Goal: Book appointment/travel/reservation

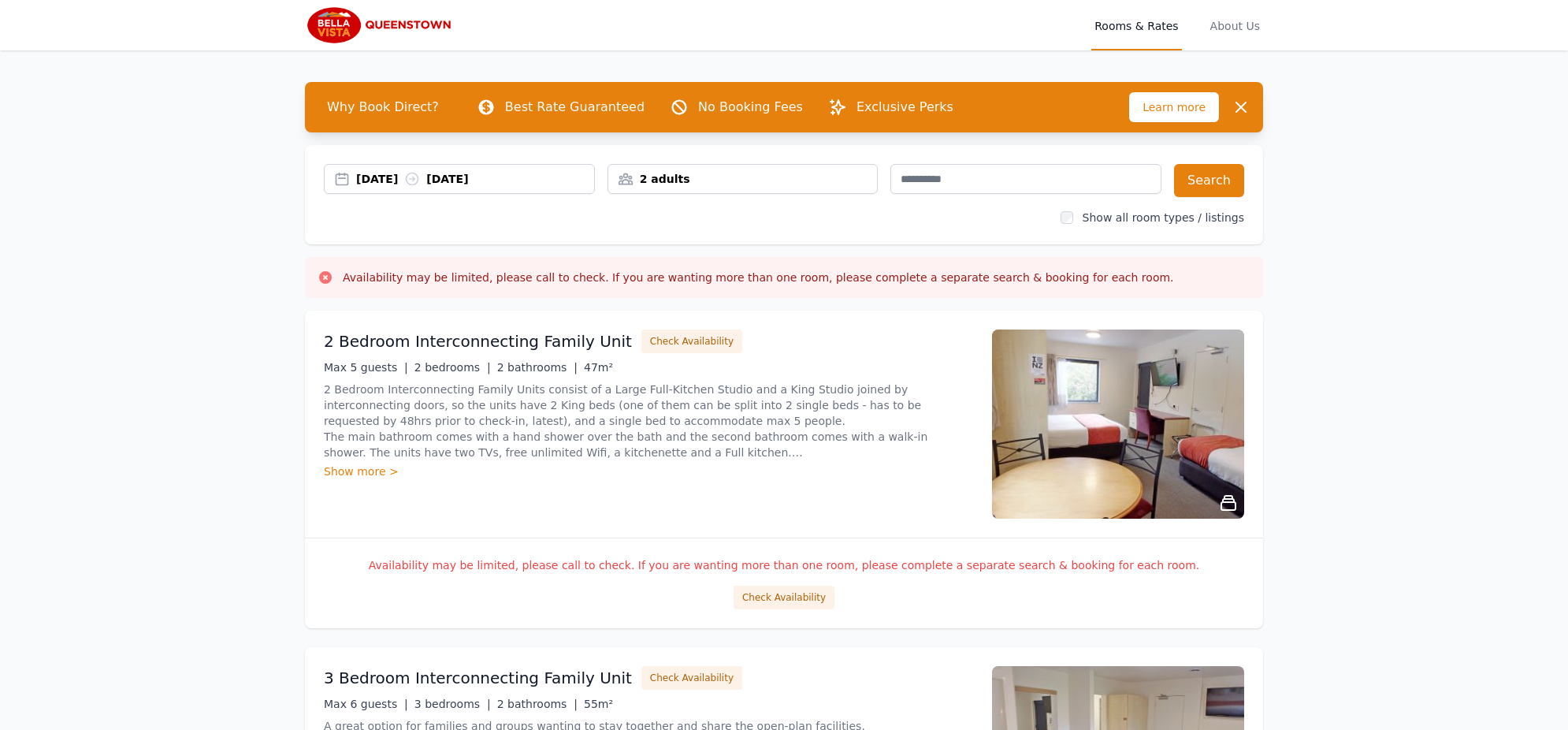
click at [475, 181] on div "[DATE] [DATE]" at bounding box center [475, 178] width 238 height 16
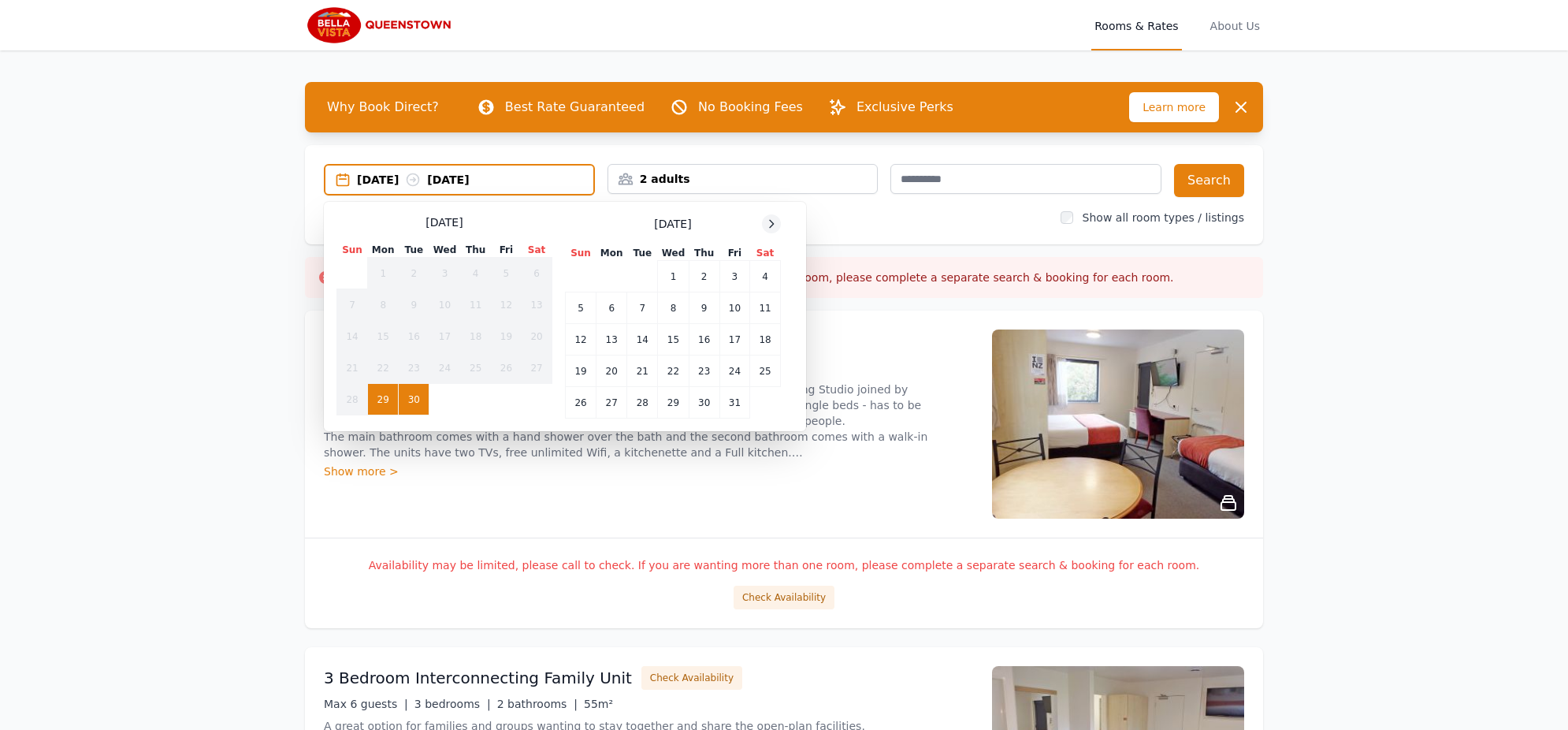
click at [773, 222] on icon at bounding box center [772, 223] width 4 height 8
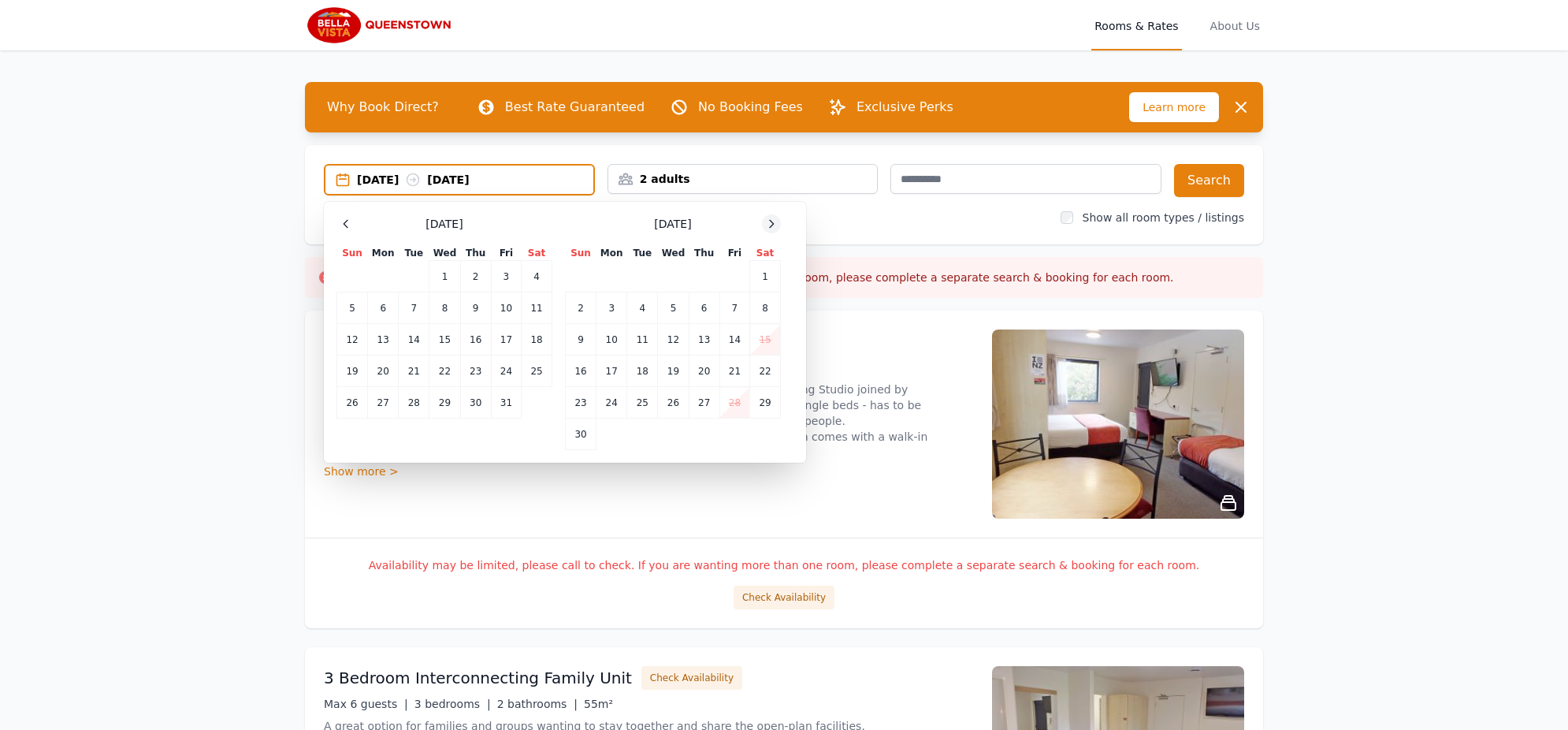
click at [773, 222] on icon at bounding box center [772, 223] width 4 height 8
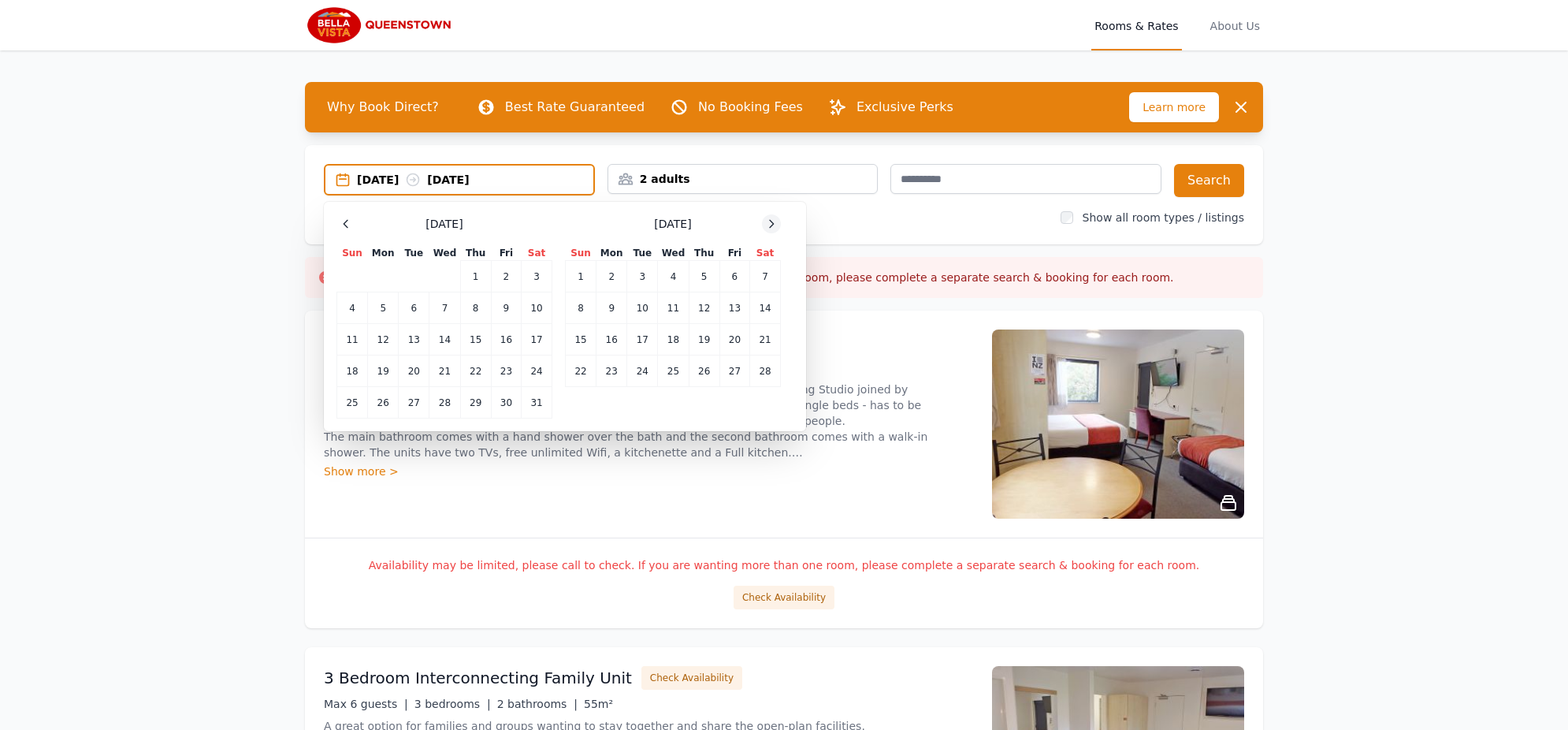
click at [773, 222] on icon at bounding box center [772, 223] width 4 height 8
click at [582, 303] on td "8" at bounding box center [581, 308] width 31 height 32
click at [654, 307] on td "10" at bounding box center [642, 308] width 31 height 32
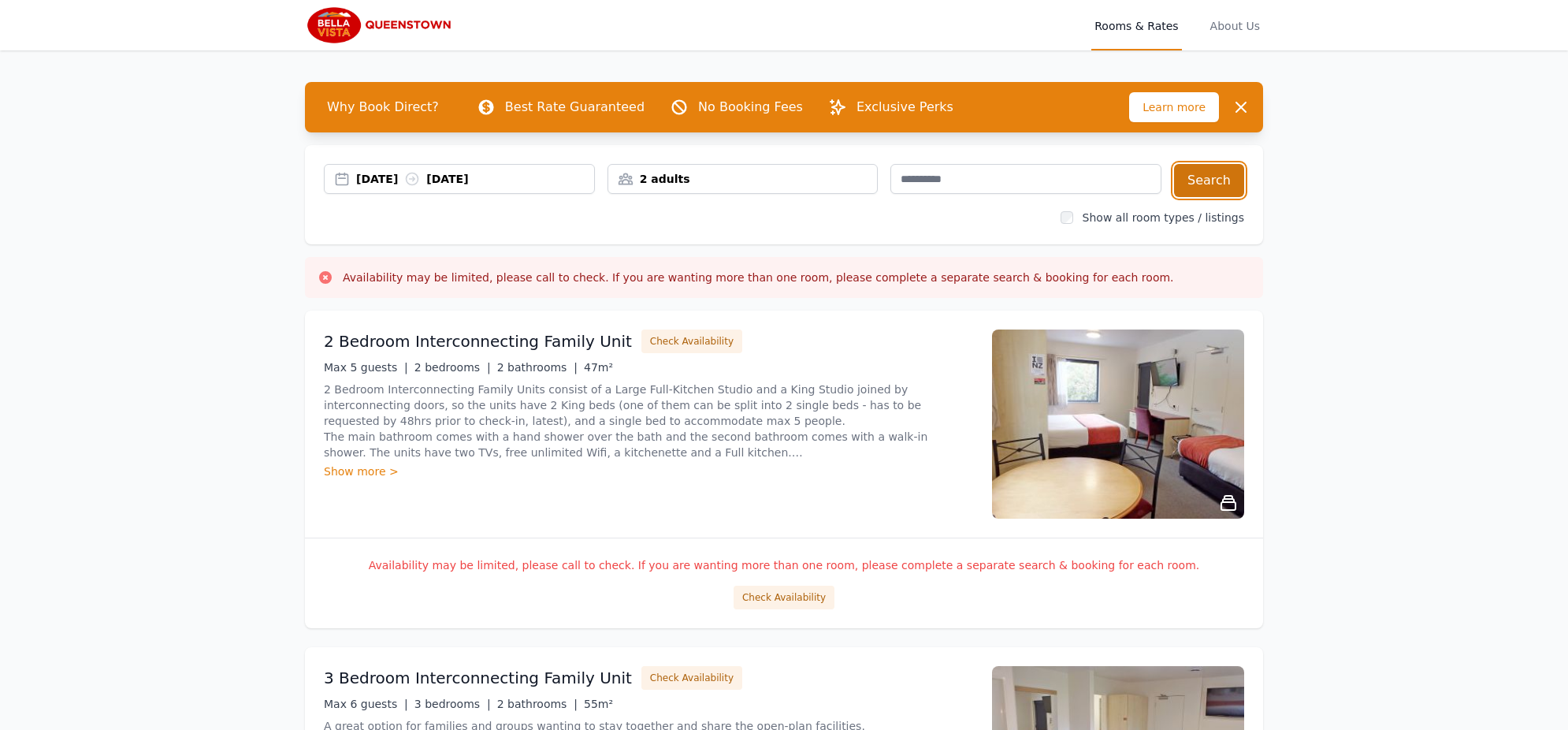
click at [1216, 174] on button "Search" at bounding box center [1209, 181] width 70 height 33
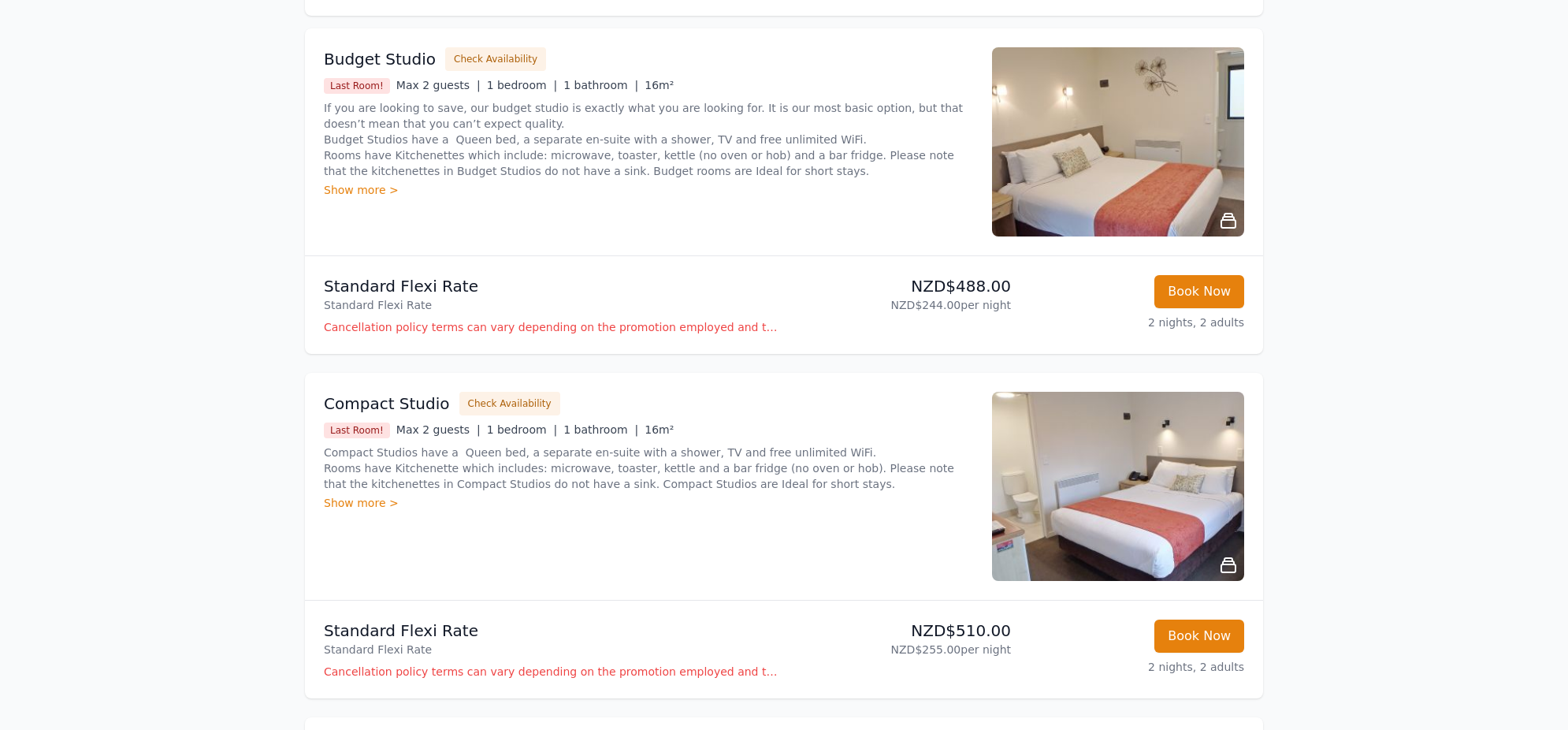
scroll to position [234, 0]
